Goal: Find specific page/section: Find specific page/section

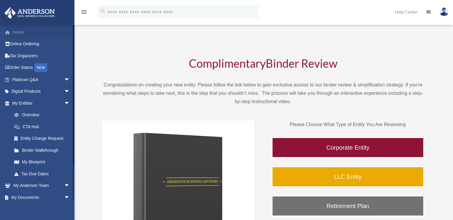
click at [18, 35] on link "Home" at bounding box center [41, 32] width 75 height 12
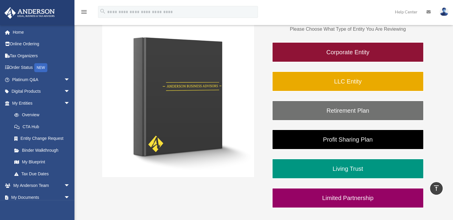
scroll to position [2, 0]
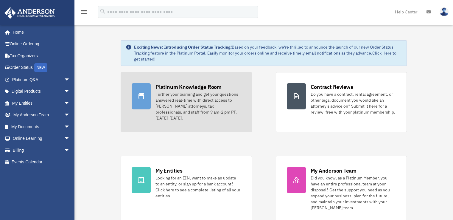
click at [185, 87] on div "Platinum Knowledge Room" at bounding box center [188, 86] width 66 height 7
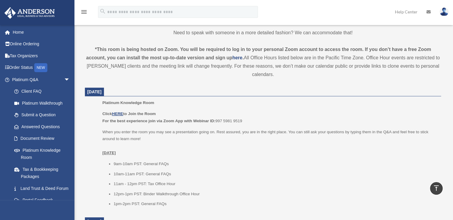
scroll to position [208, 0]
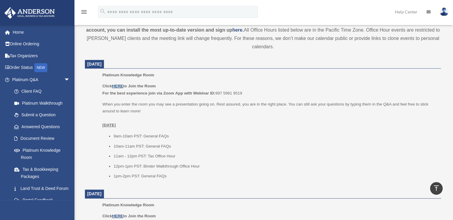
click at [118, 87] on u "HERE" at bounding box center [117, 86] width 11 height 4
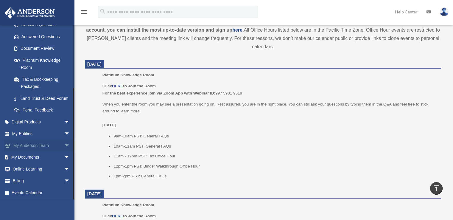
scroll to position [97, 0]
click at [21, 156] on link "My Documents arrow_drop_down" at bounding box center [41, 157] width 75 height 12
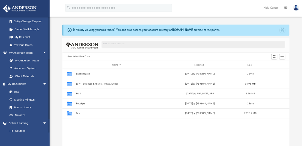
scroll to position [98, 0]
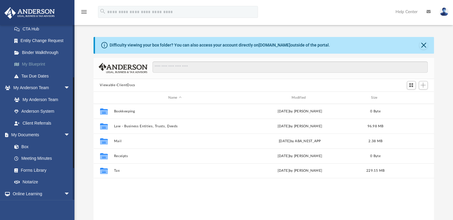
click at [38, 63] on link "My Blueprint" at bounding box center [43, 64] width 71 height 12
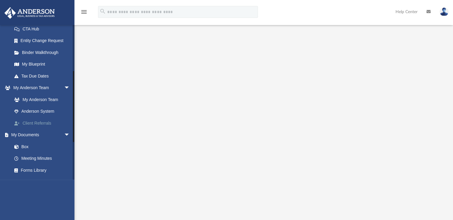
scroll to position [98, 0]
